Goal: Download file/media

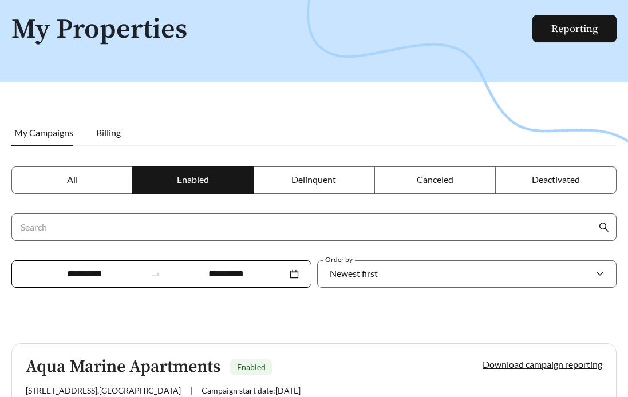
scroll to position [52, 0]
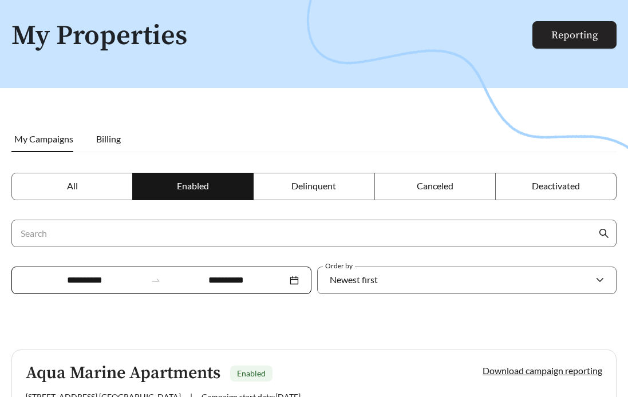
click at [562, 37] on link "Reporting" at bounding box center [574, 35] width 46 height 13
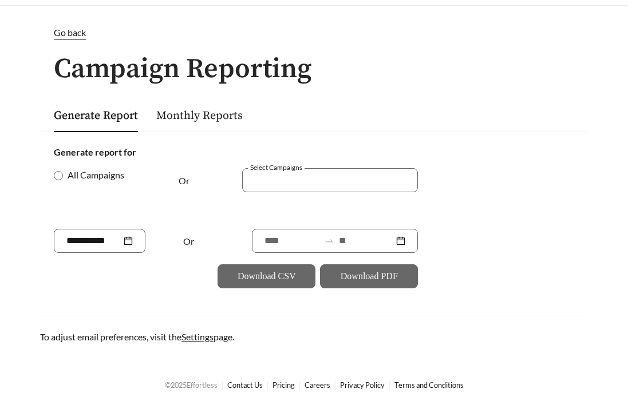
scroll to position [38, 0]
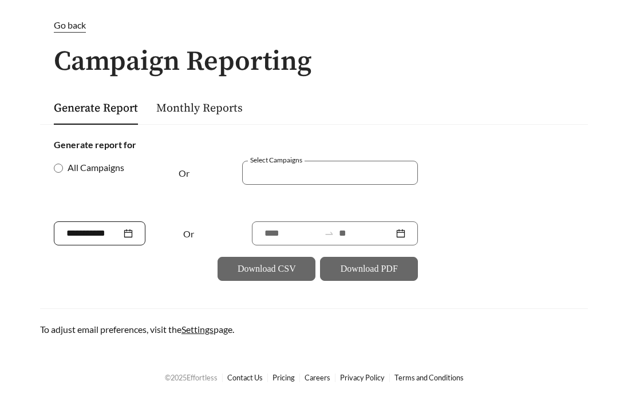
click at [110, 237] on input at bounding box center [93, 234] width 55 height 14
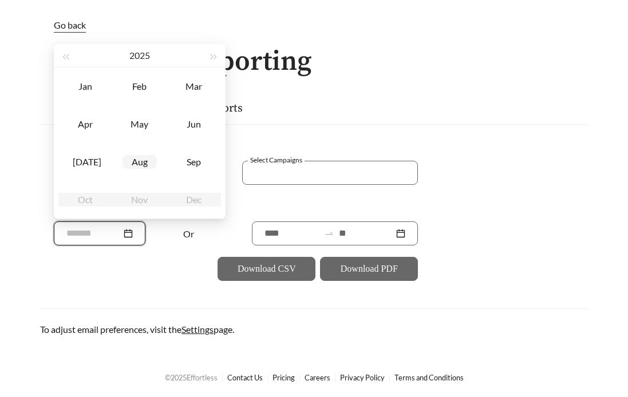
click at [129, 159] on div "Aug" at bounding box center [140, 162] width 34 height 14
type input "*******"
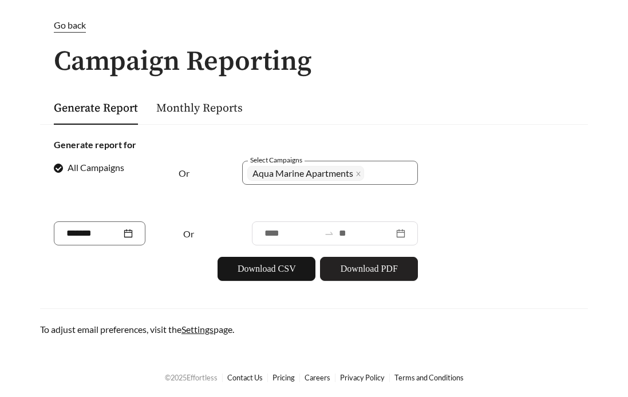
click at [384, 269] on span "Download PDF" at bounding box center [369, 269] width 57 height 14
